Goal: Information Seeking & Learning: Learn about a topic

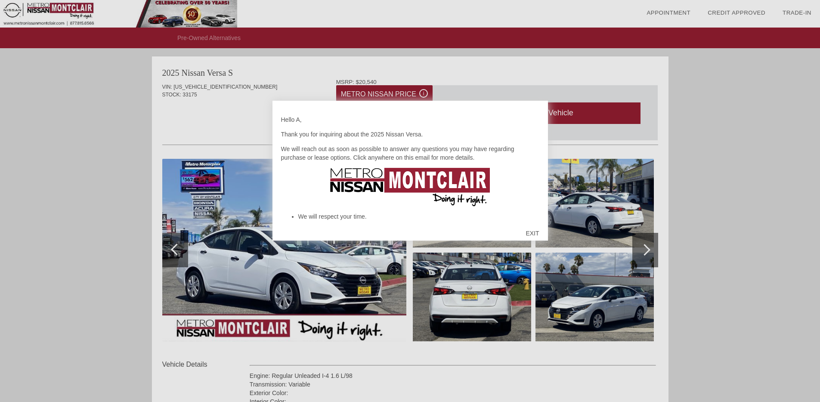
click at [532, 233] on div "EXIT" at bounding box center [532, 233] width 31 height 26
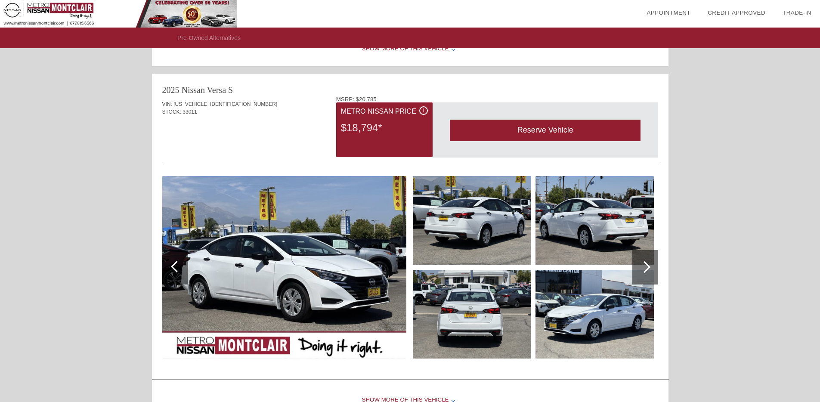
scroll to position [860, 0]
drag, startPoint x: 163, startPoint y: 87, endPoint x: 224, endPoint y: 118, distance: 68.9
click at [224, 118] on div "2025 Nissan Versa S VIN: [US_VEHICLE_IDENTIFICATION_NUMBER] STOCK: 33011 MSRP: …" at bounding box center [410, 225] width 517 height 303
click at [222, 154] on div "VIN: [US_VEHICLE_IDENTIFICATION_NUMBER] STOCK: 33011 MSRP: $20,785 i Metro Niss…" at bounding box center [410, 236] width 496 height 281
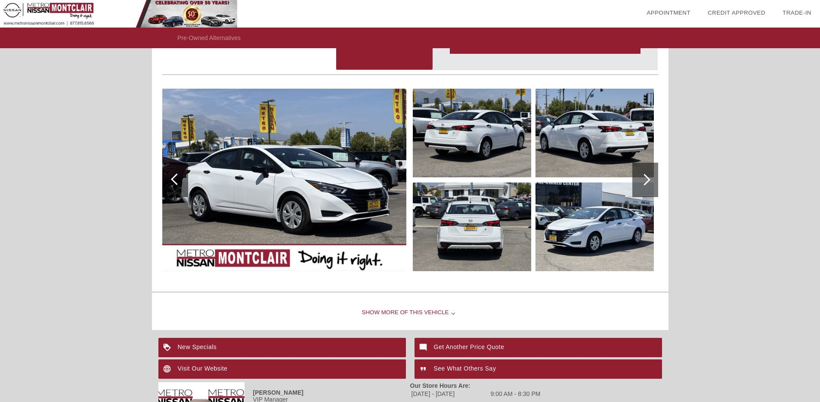
scroll to position [916, 0]
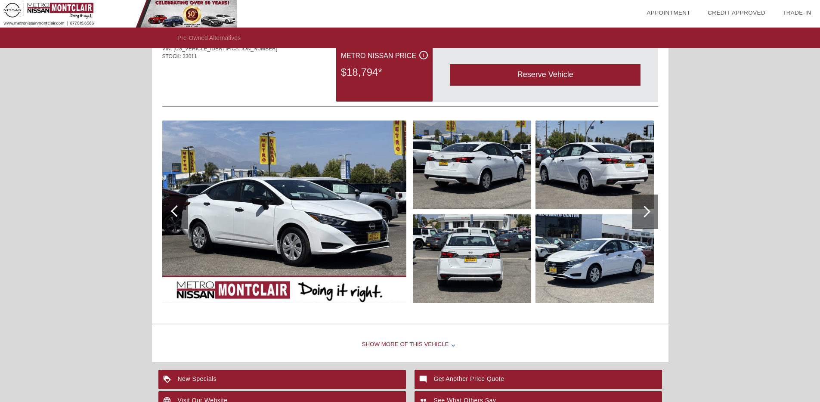
click at [392, 342] on div "Show More of this Vehicle" at bounding box center [410, 345] width 517 height 34
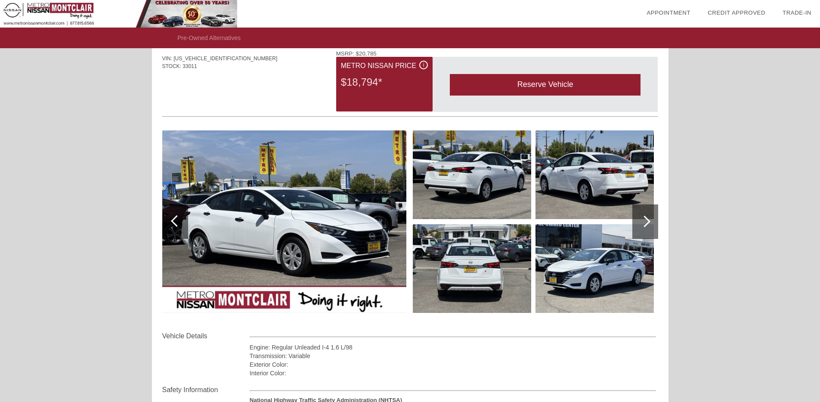
scroll to position [904, 0]
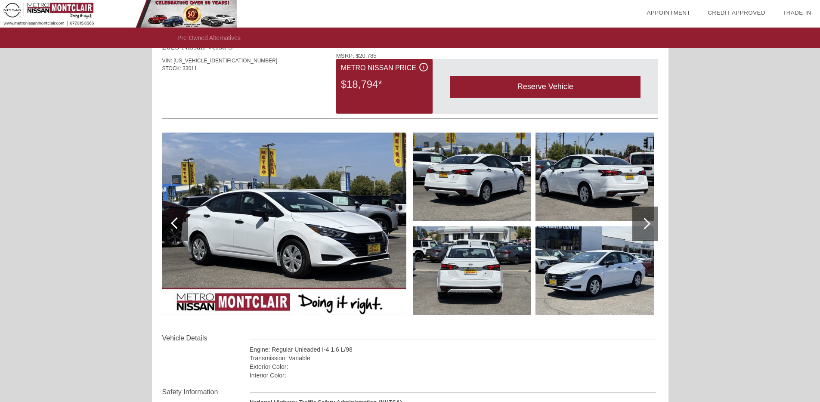
click at [316, 213] on img at bounding box center [284, 224] width 244 height 183
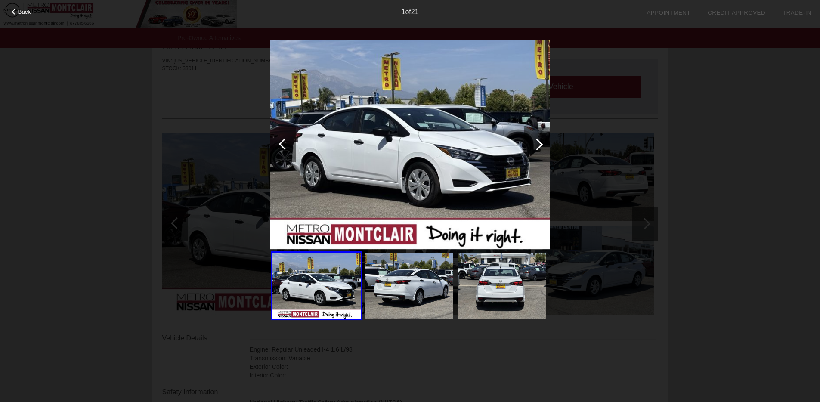
click at [445, 189] on img at bounding box center [410, 145] width 280 height 210
click at [538, 147] on div at bounding box center [537, 145] width 12 height 12
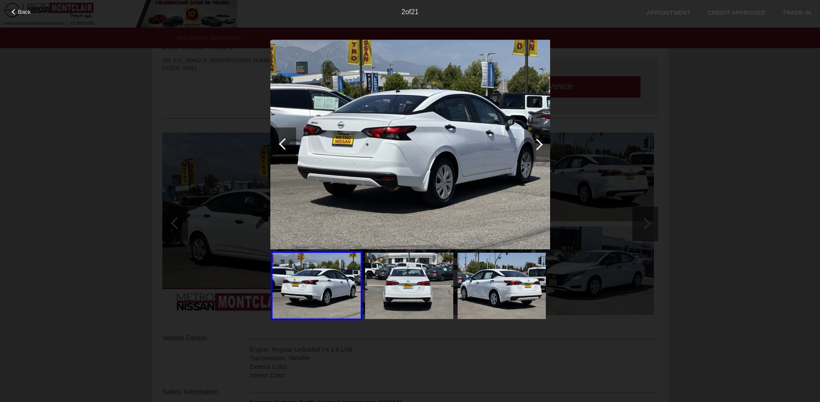
click at [538, 147] on div at bounding box center [537, 145] width 12 height 12
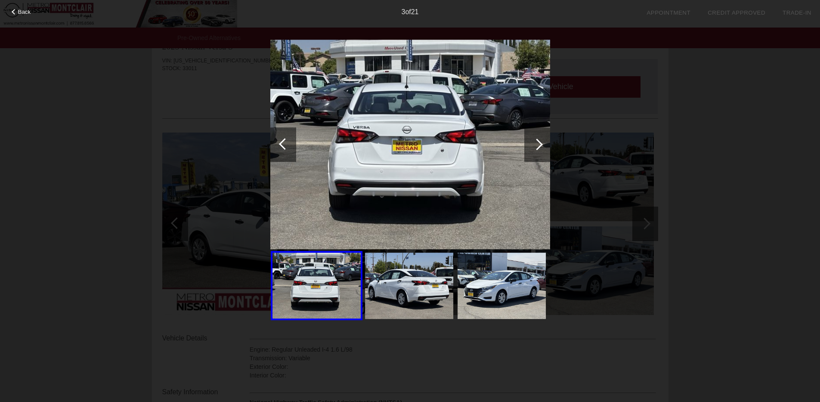
click at [538, 147] on div at bounding box center [537, 145] width 12 height 12
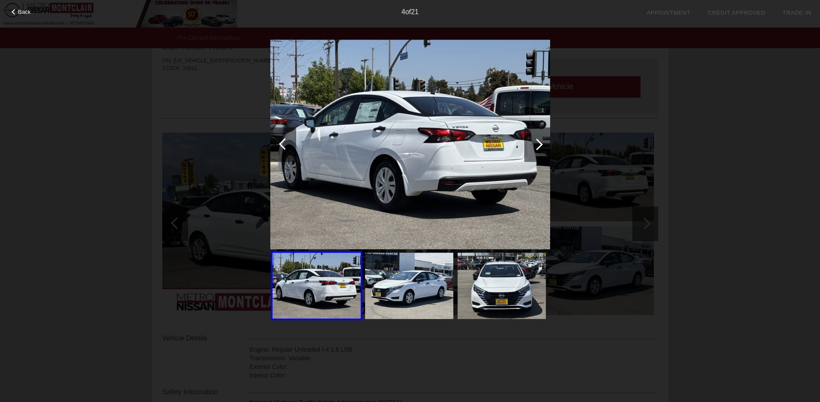
click at [538, 147] on div at bounding box center [537, 145] width 12 height 12
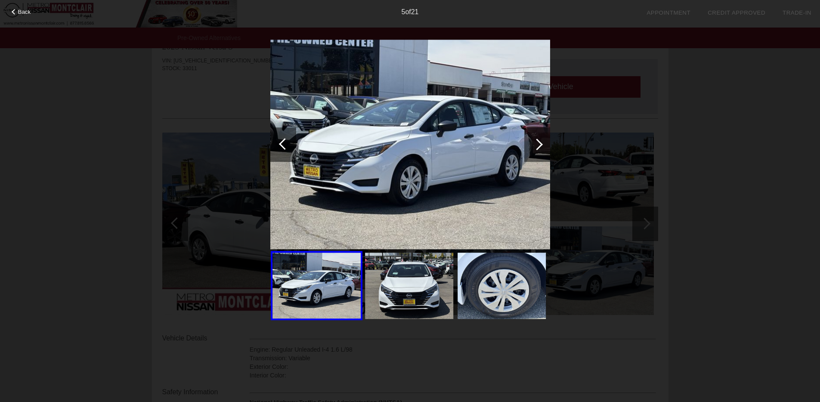
click at [538, 147] on div at bounding box center [537, 145] width 12 height 12
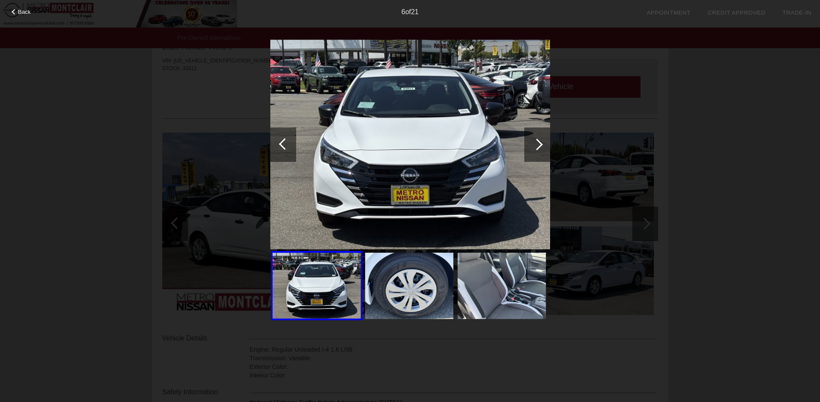
click at [538, 147] on div at bounding box center [537, 145] width 12 height 12
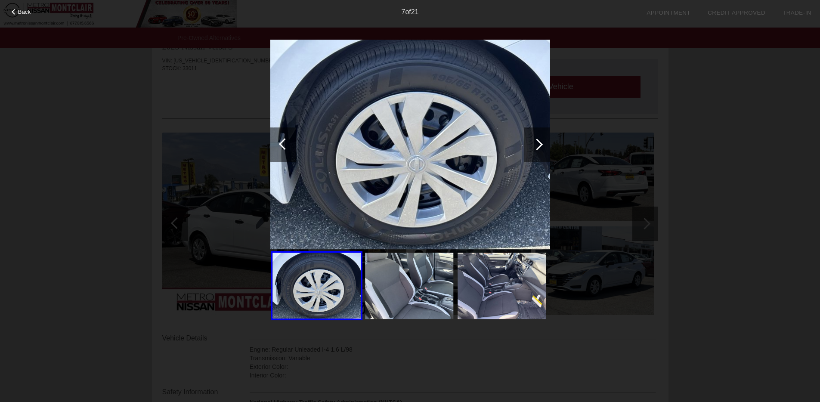
click at [538, 147] on div at bounding box center [537, 145] width 12 height 12
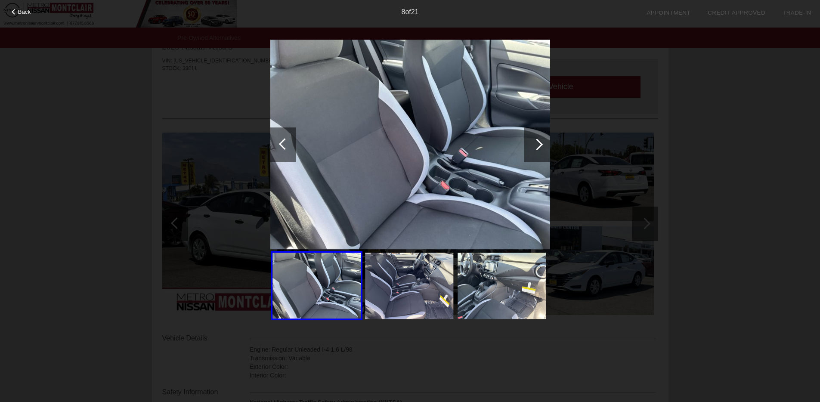
click at [538, 147] on div at bounding box center [537, 145] width 12 height 12
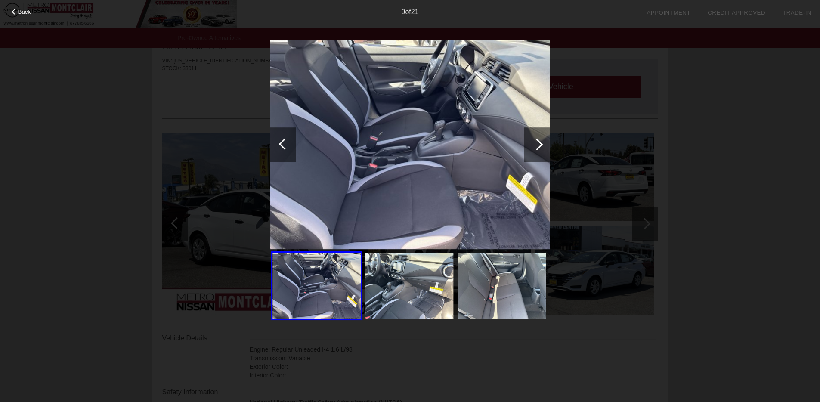
click at [542, 139] on div at bounding box center [537, 144] width 26 height 34
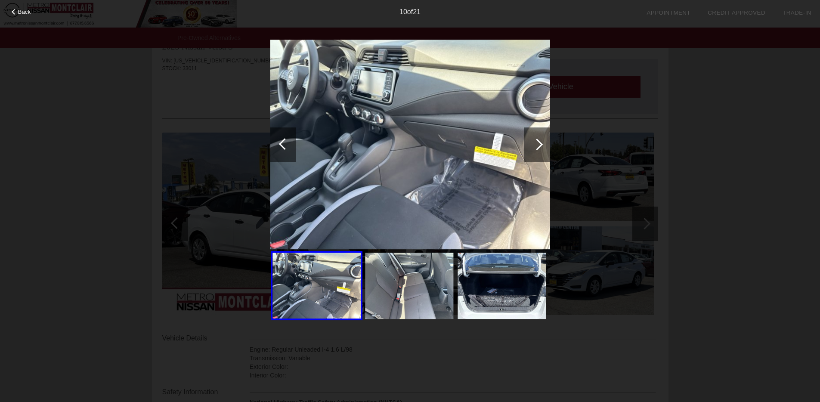
click at [511, 161] on img at bounding box center [410, 145] width 280 height 210
click at [533, 146] on div at bounding box center [537, 145] width 12 height 12
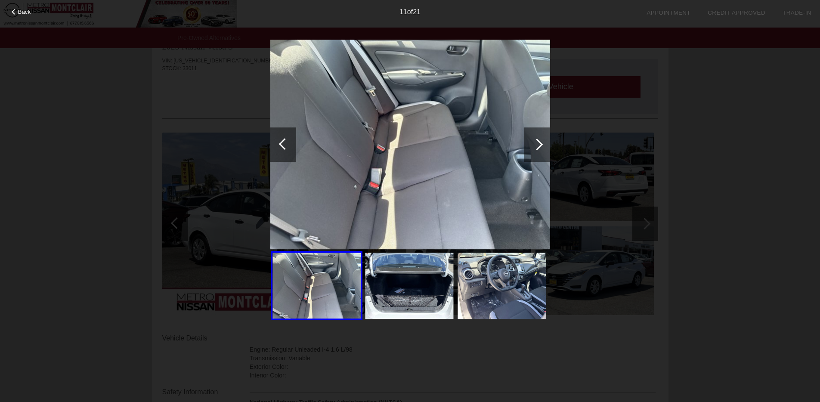
click at [539, 147] on div at bounding box center [537, 145] width 12 height 12
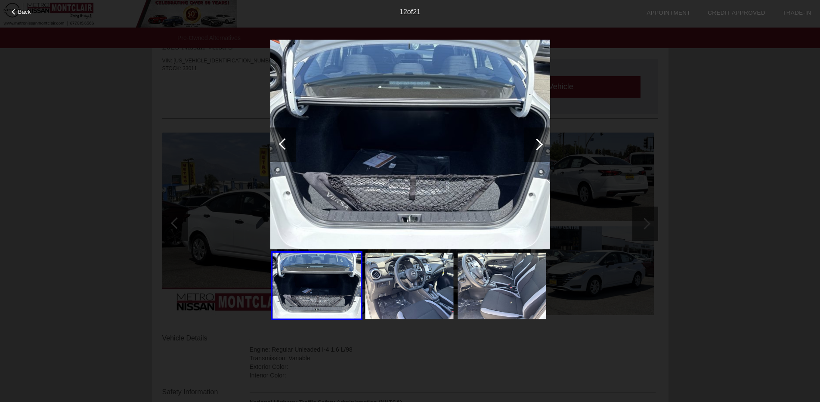
click at [539, 147] on div at bounding box center [537, 145] width 12 height 12
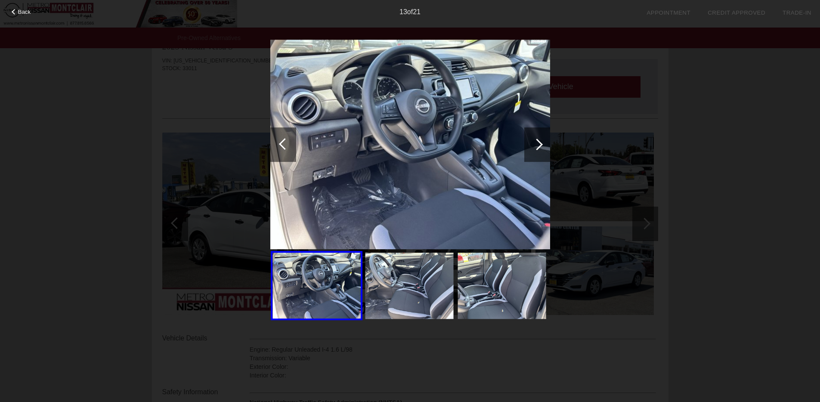
click at [539, 147] on div at bounding box center [537, 145] width 12 height 12
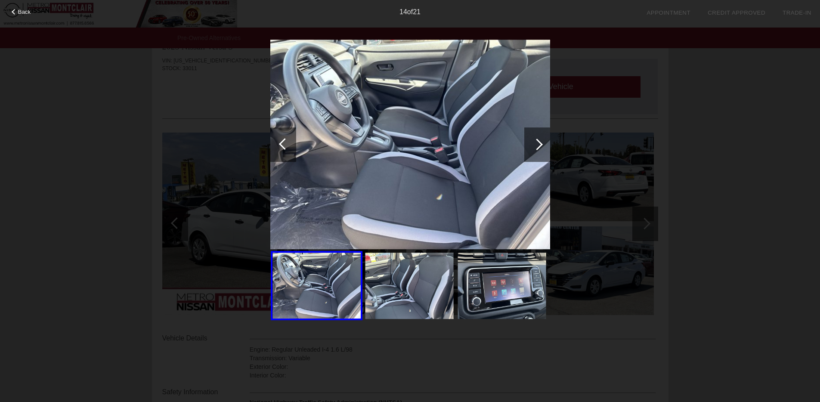
click at [539, 147] on div at bounding box center [537, 145] width 12 height 12
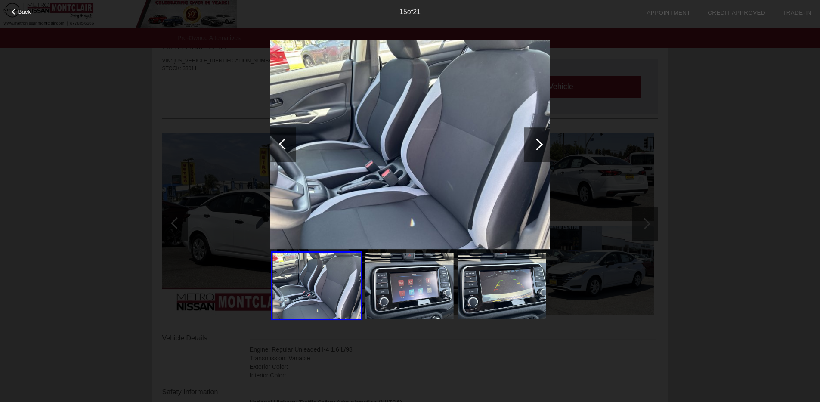
click at [539, 147] on div at bounding box center [537, 145] width 12 height 12
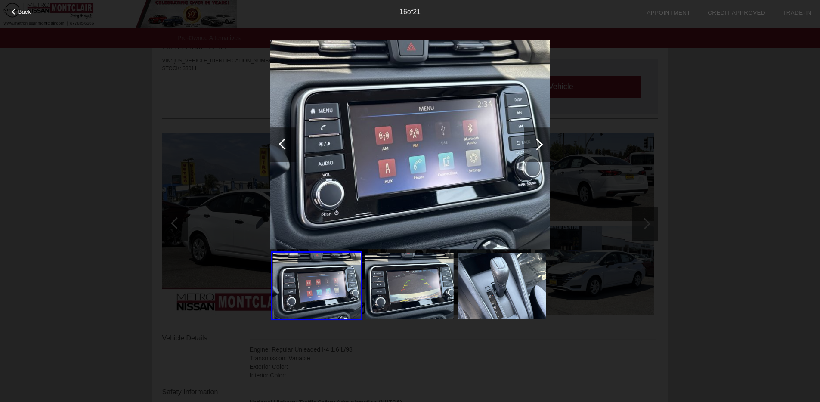
click at [539, 147] on div at bounding box center [537, 145] width 12 height 12
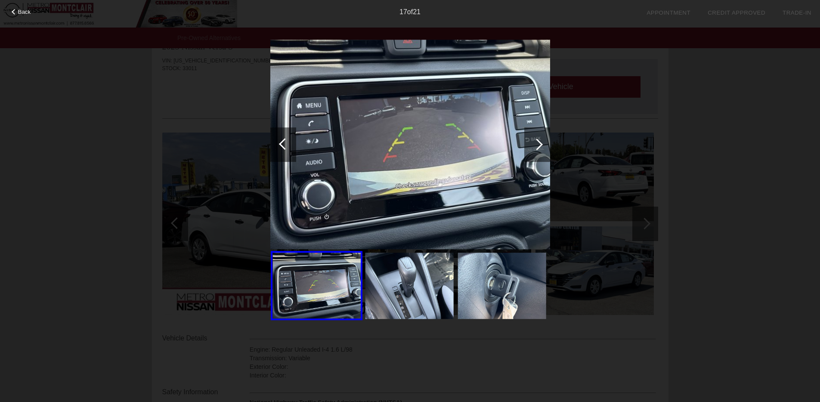
click at [539, 147] on div at bounding box center [537, 145] width 12 height 12
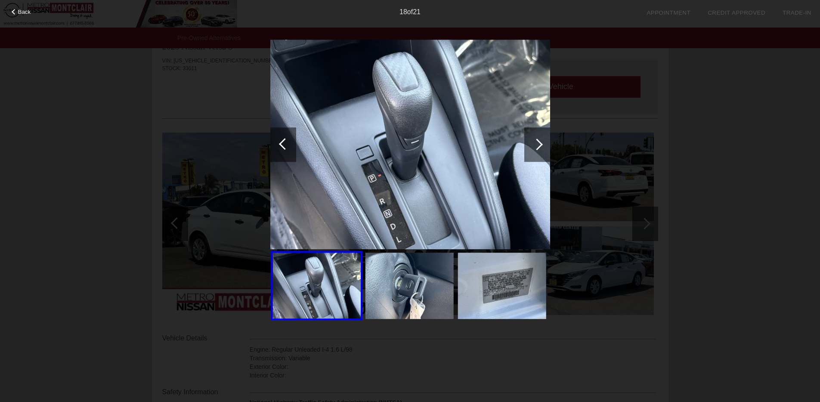
click at [539, 147] on div at bounding box center [537, 145] width 12 height 12
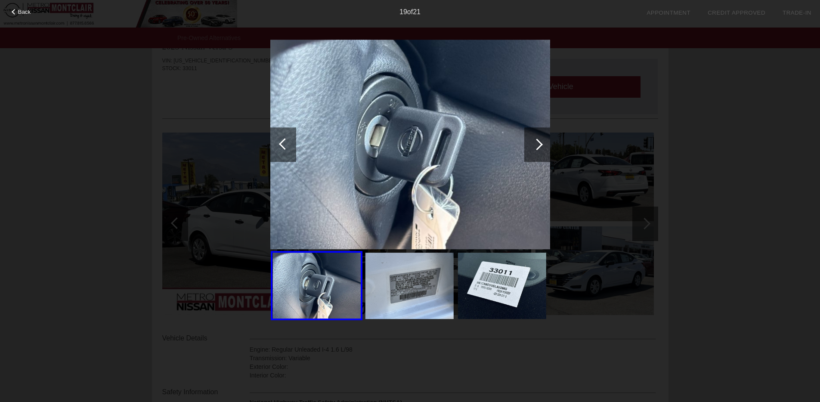
click at [532, 144] on div at bounding box center [537, 145] width 12 height 12
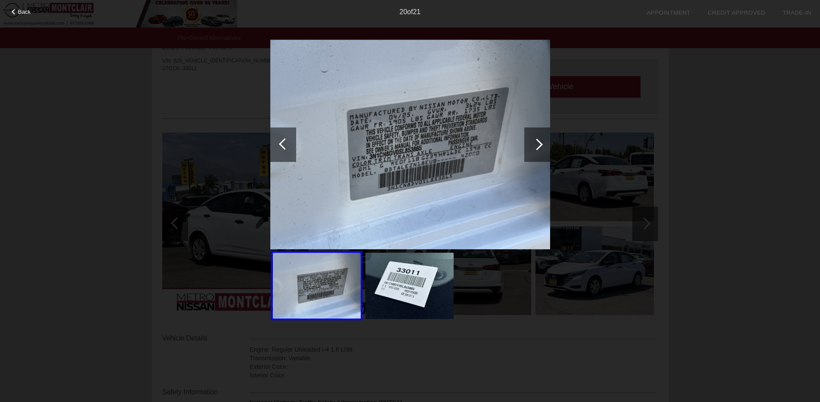
click at [533, 144] on div at bounding box center [537, 145] width 12 height 12
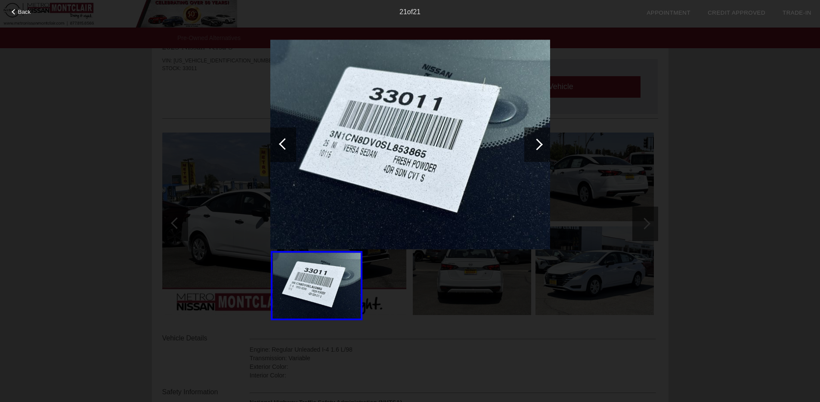
click at [533, 144] on div at bounding box center [537, 145] width 12 height 12
click at [538, 148] on div at bounding box center [537, 145] width 12 height 12
click at [685, 155] on div "Back 21 of 21" at bounding box center [410, 201] width 820 height 402
click at [25, 13] on span "Back" at bounding box center [24, 12] width 13 height 6
